Goal: Find specific page/section: Find specific page/section

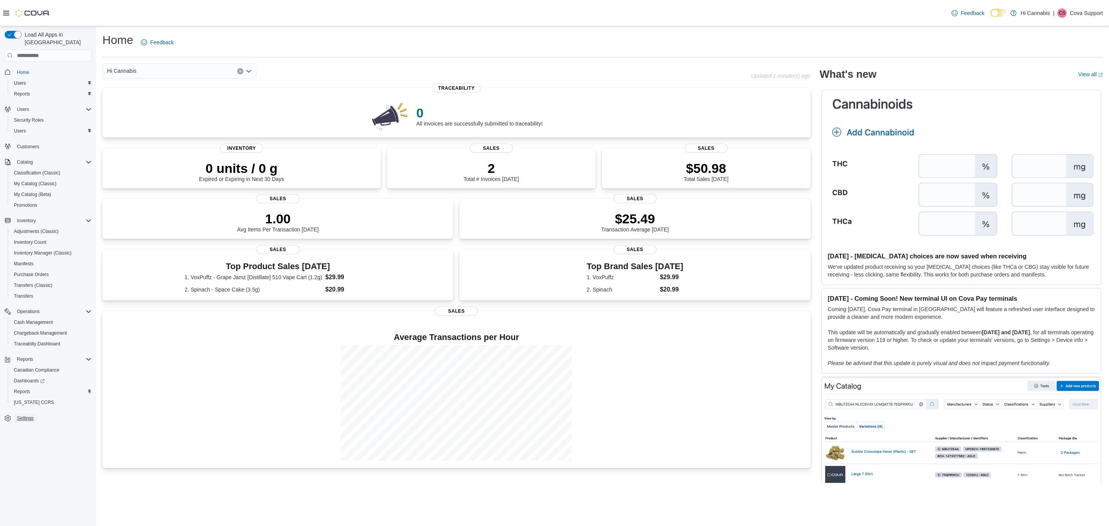
click at [23, 415] on span "Settings" at bounding box center [25, 418] width 17 height 6
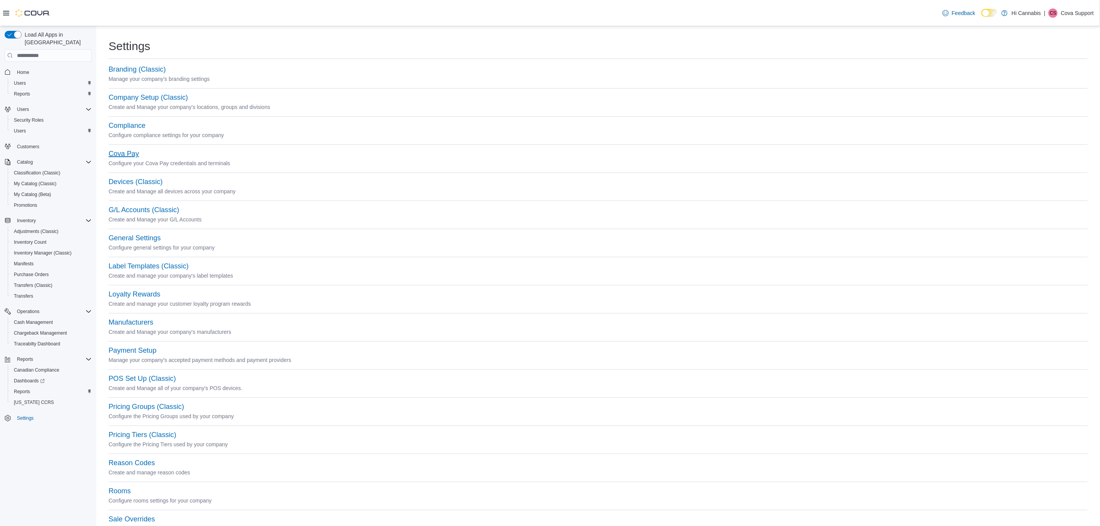
click at [126, 154] on button "Cova Pay" at bounding box center [124, 154] width 30 height 8
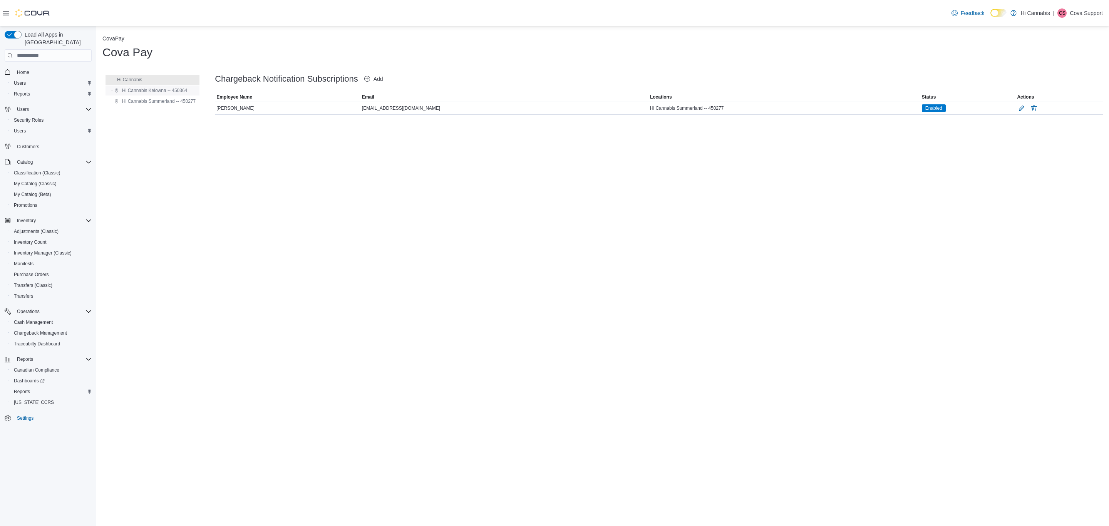
click at [176, 91] on span "Hi Cannabis Kelowna -- 450364" at bounding box center [154, 90] width 65 height 6
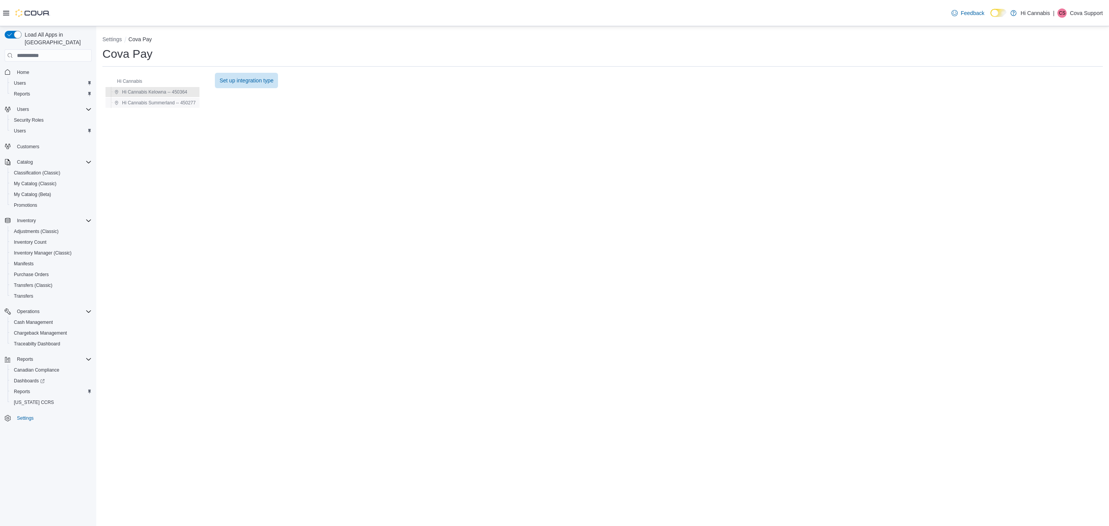
click at [177, 101] on span "Hi Cannabis Summerland -- 450277" at bounding box center [159, 103] width 74 height 6
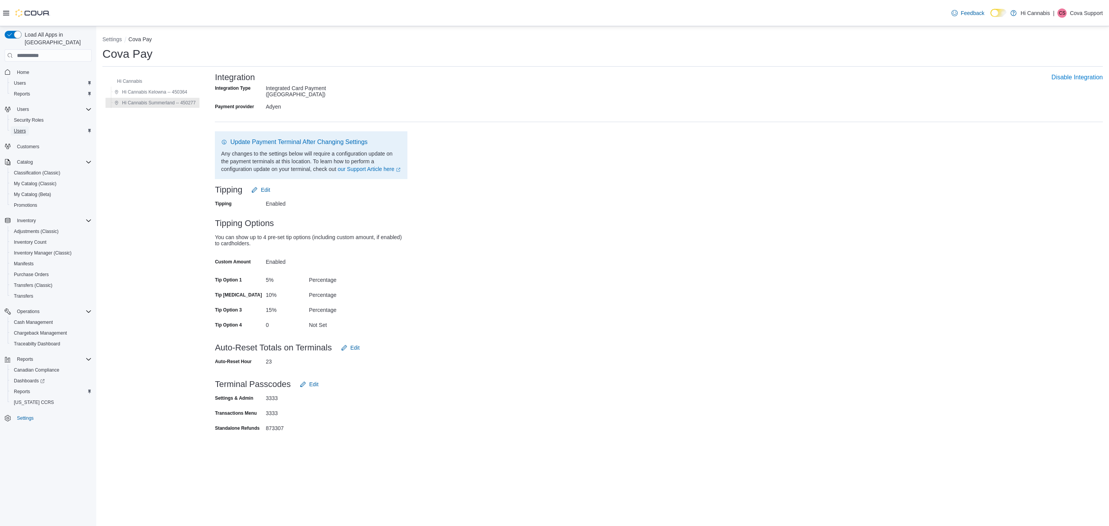
click at [18, 128] on span "Users" at bounding box center [20, 131] width 12 height 6
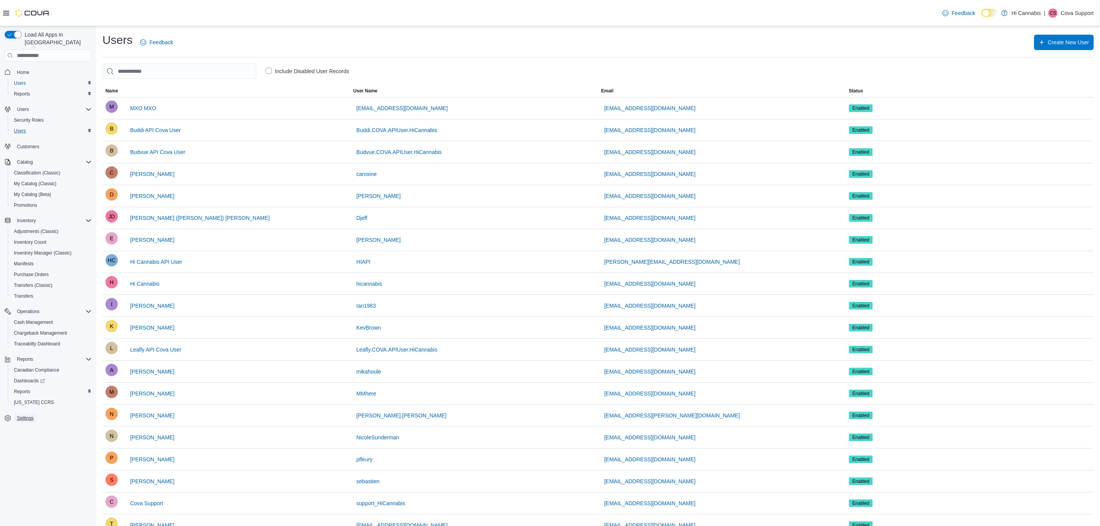
click at [28, 415] on span "Settings" at bounding box center [25, 418] width 17 height 6
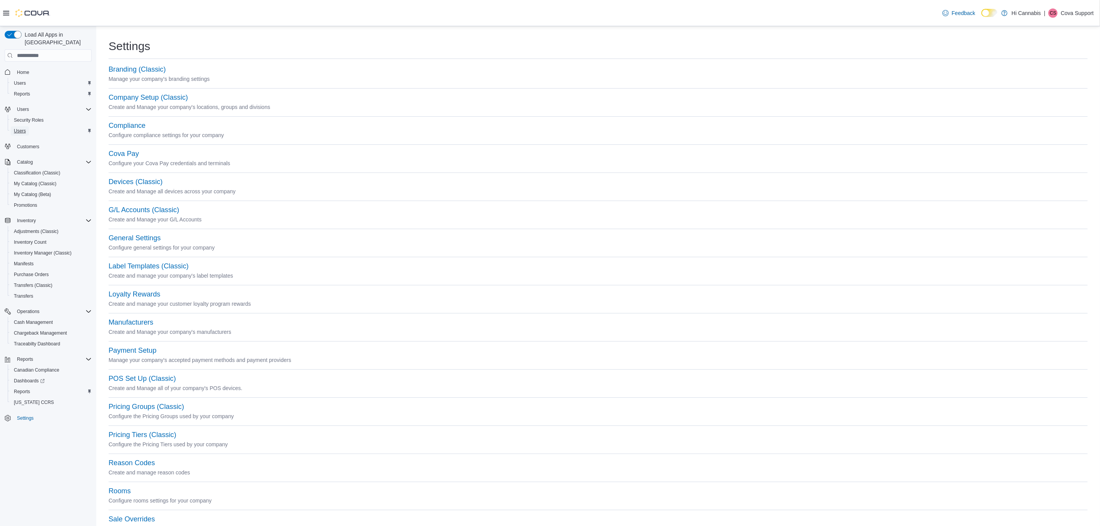
drag, startPoint x: 21, startPoint y: 120, endPoint x: 312, endPoint y: 171, distance: 295.3
click at [21, 128] on span "Users" at bounding box center [20, 131] width 12 height 6
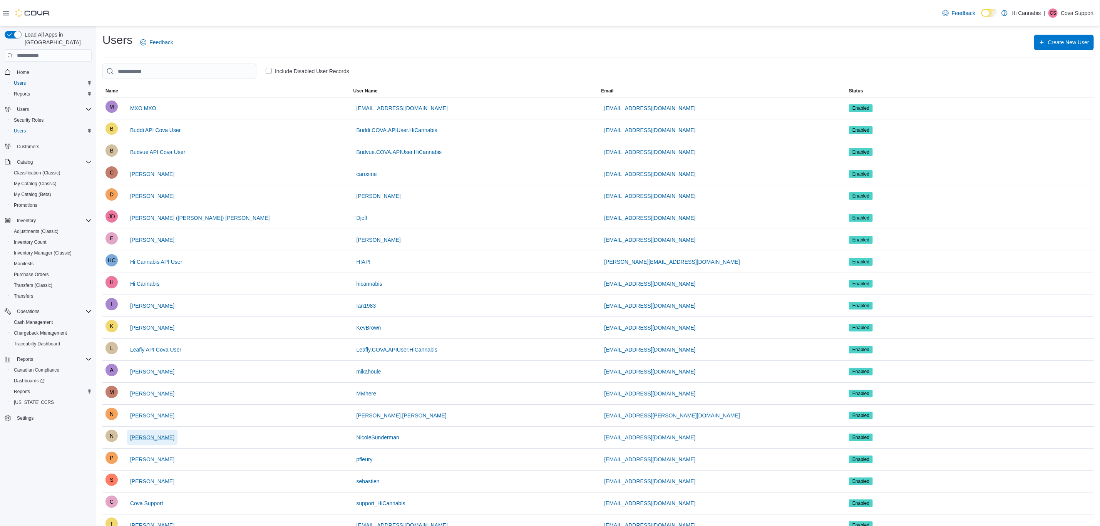
drag, startPoint x: 155, startPoint y: 445, endPoint x: 156, endPoint y: 413, distance: 32.0
click at [156, 445] on span "[PERSON_NAME]" at bounding box center [152, 437] width 44 height 15
